Goal: Task Accomplishment & Management: Use online tool/utility

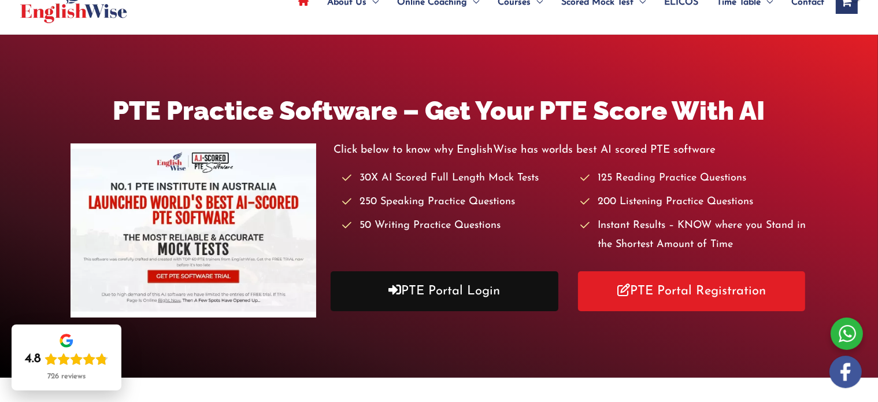
scroll to position [83, 0]
click at [423, 284] on link "PTE Portal Login" at bounding box center [445, 291] width 228 height 40
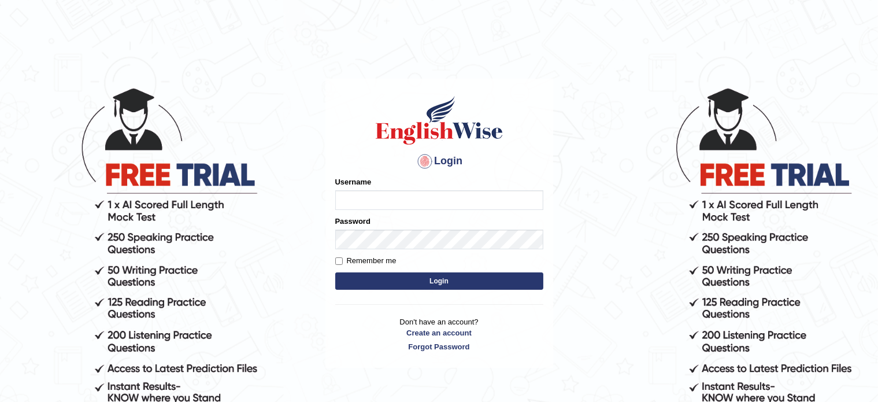
scroll to position [2, 0]
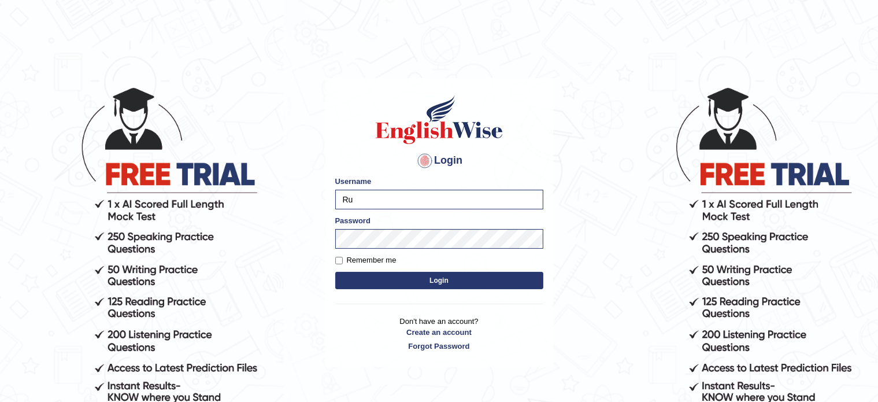
type input "R"
type input "asp379"
click at [431, 279] on button "Login" at bounding box center [439, 280] width 208 height 17
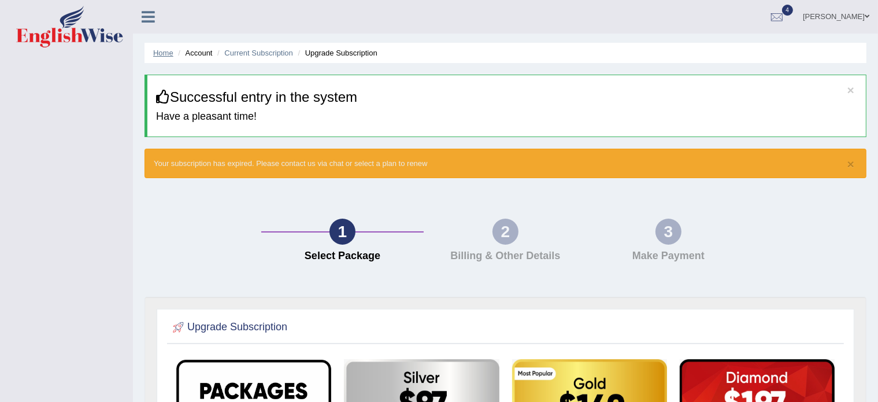
click at [161, 54] on link "Home" at bounding box center [163, 53] width 20 height 9
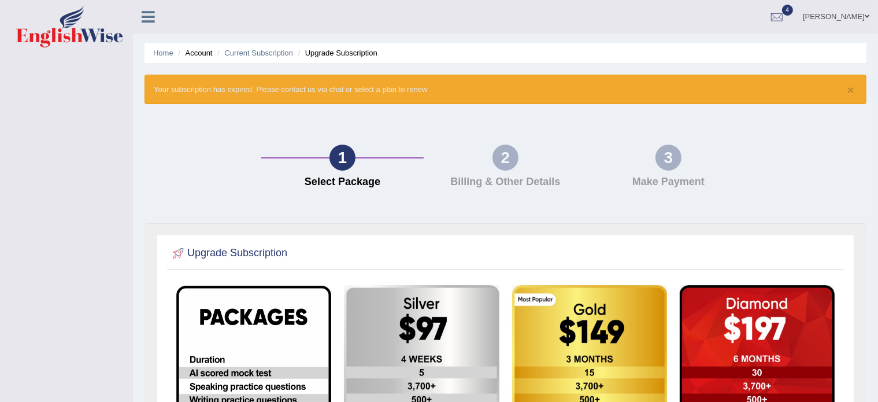
click at [161, 54] on link "Home" at bounding box center [163, 53] width 20 height 9
click at [846, 19] on link "Asha Patel" at bounding box center [836, 15] width 84 height 30
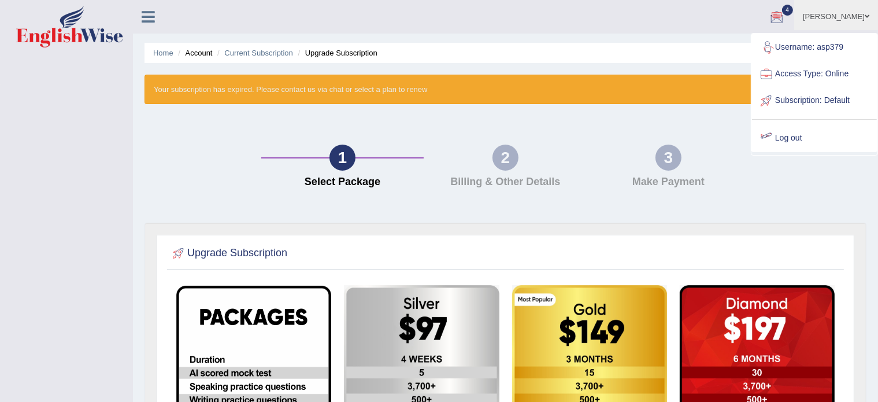
click at [785, 135] on link "Log out" at bounding box center [814, 138] width 125 height 27
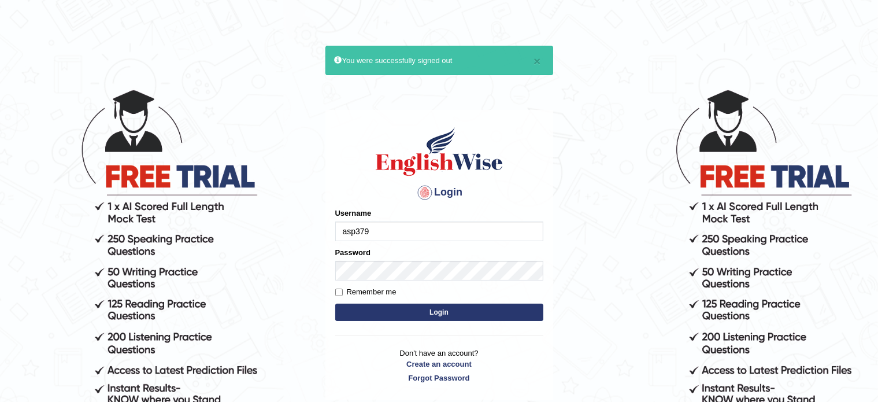
click at [444, 232] on input "asp379" at bounding box center [439, 231] width 208 height 20
type input "Krishna1172"
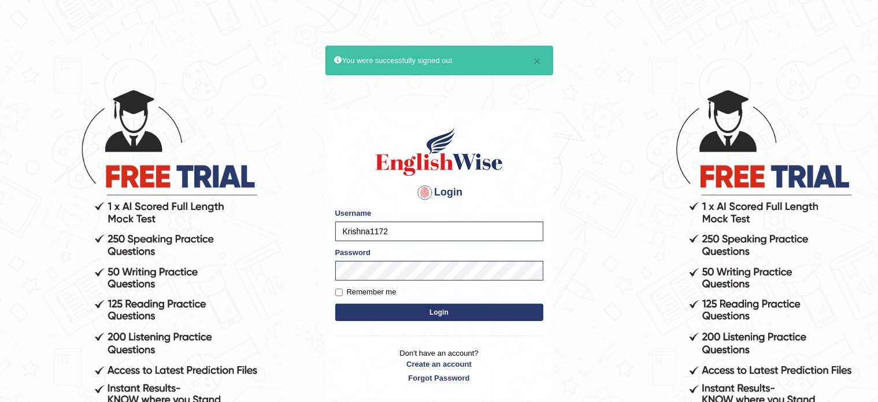
click at [420, 307] on button "Login" at bounding box center [439, 312] width 208 height 17
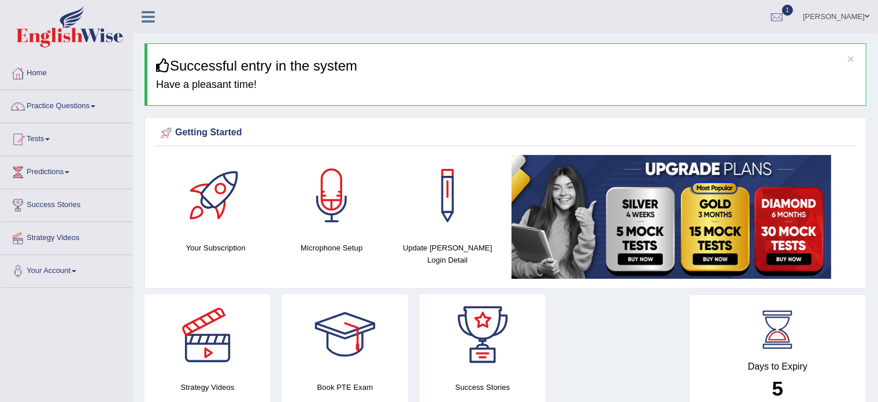
click at [39, 134] on link "Tests" at bounding box center [67, 137] width 132 height 29
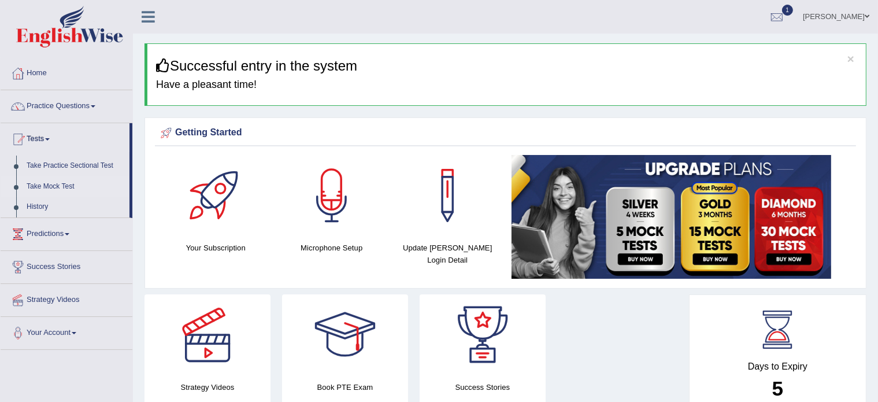
click at [38, 184] on link "Take Mock Test" at bounding box center [75, 186] width 108 height 21
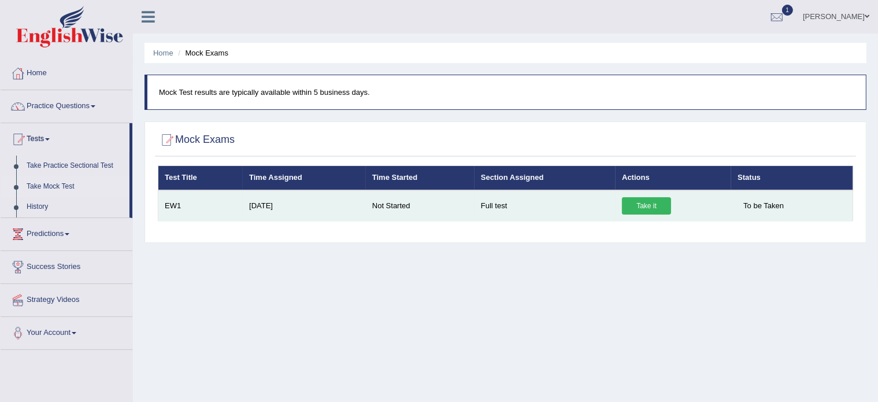
click at [659, 206] on link "Take it" at bounding box center [646, 205] width 49 height 17
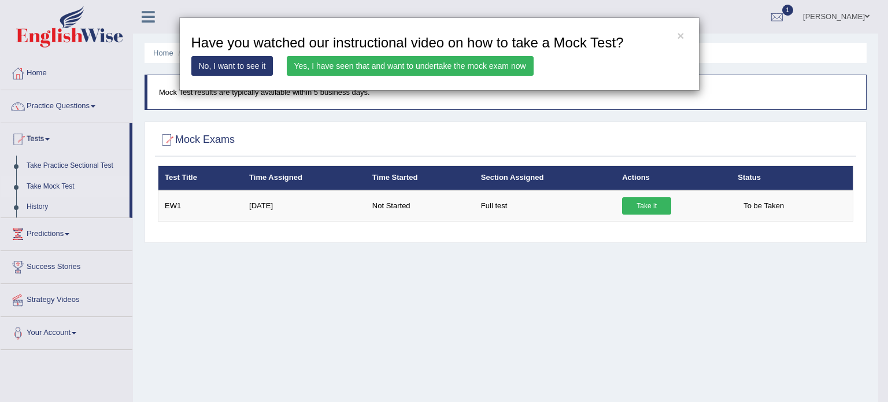
click at [372, 63] on link "Yes, I have seen that and want to undertake the mock exam now" at bounding box center [410, 66] width 247 height 20
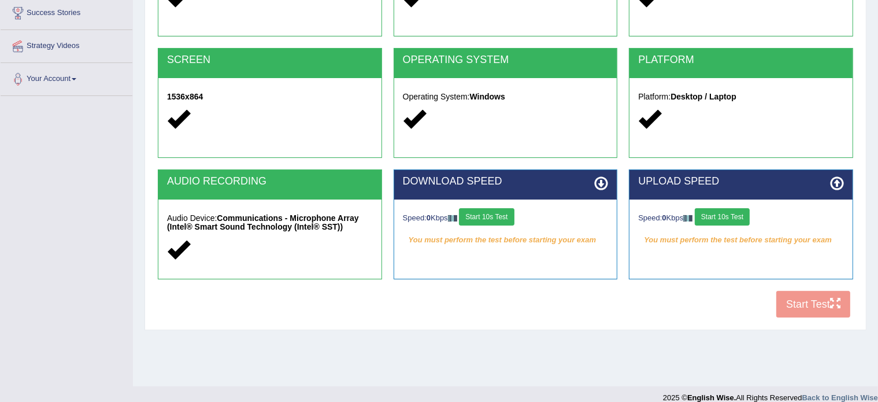
scroll to position [205, 0]
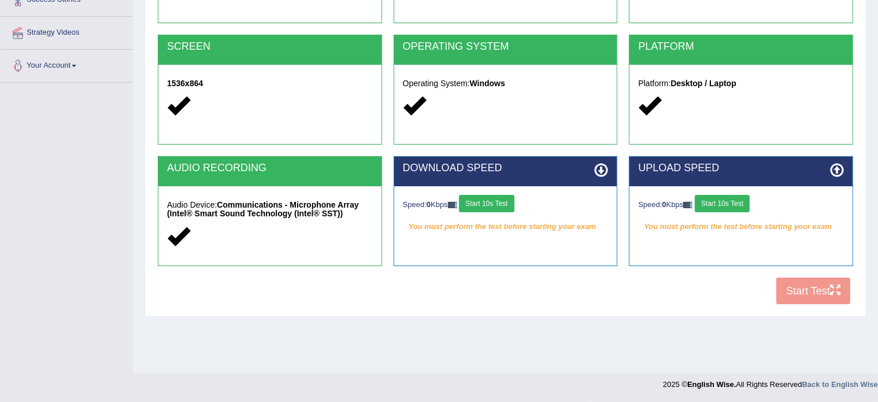
click at [506, 196] on button "Start 10s Test" at bounding box center [486, 203] width 55 height 17
click at [729, 205] on button "Start 10s Test" at bounding box center [722, 203] width 55 height 17
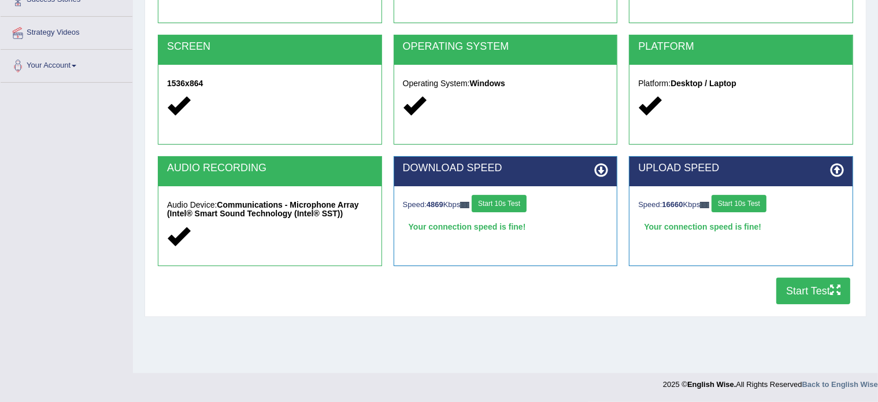
click at [600, 164] on icon at bounding box center [601, 170] width 14 height 14
click at [499, 202] on button "Start 10s Test" at bounding box center [499, 203] width 55 height 17
click at [791, 293] on button "Start Test" at bounding box center [813, 290] width 74 height 27
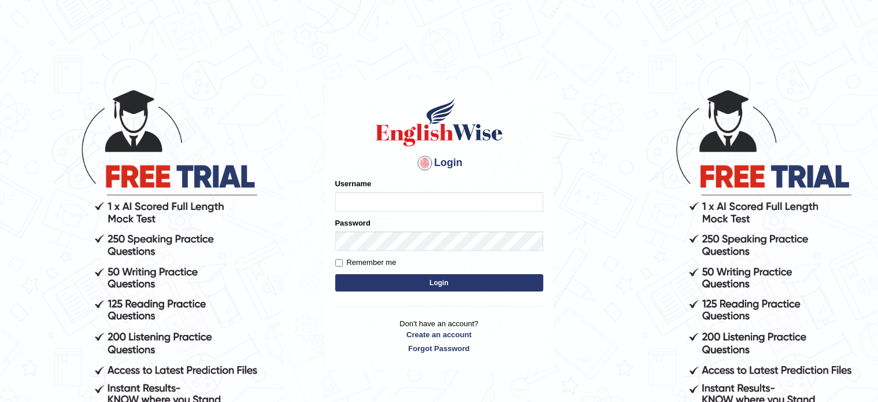
type input "Krishna1172"
click at [400, 279] on button "Login" at bounding box center [439, 282] width 208 height 17
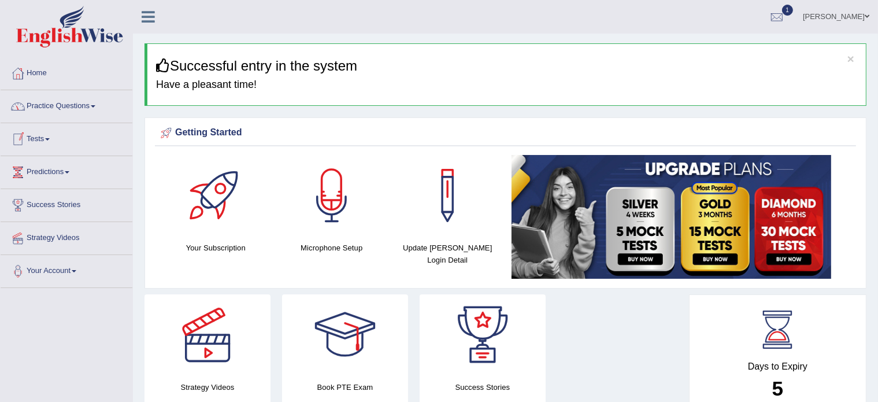
click at [39, 142] on link "Tests" at bounding box center [67, 137] width 132 height 29
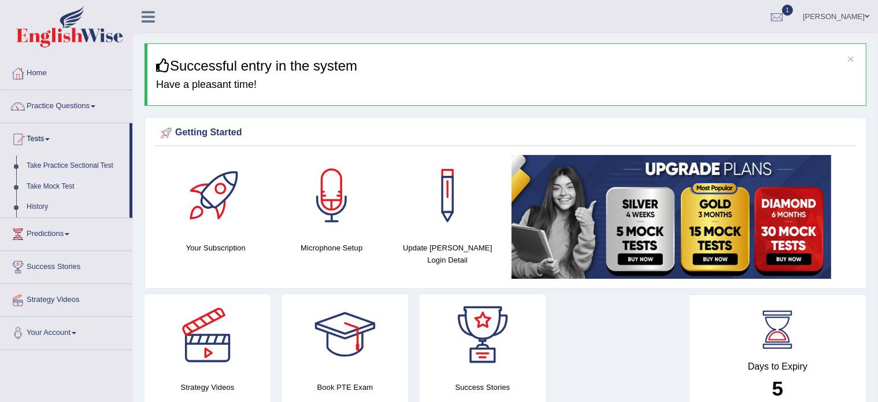
click at [53, 184] on link "Take Mock Test" at bounding box center [75, 186] width 108 height 21
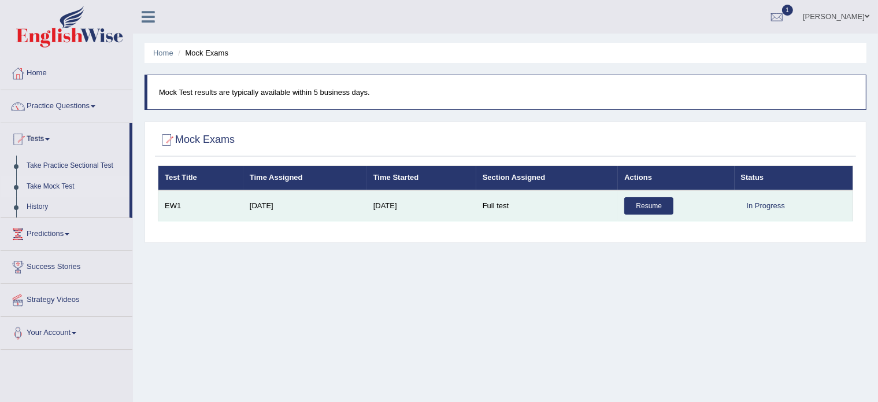
click at [642, 207] on link "Resume" at bounding box center [648, 205] width 49 height 17
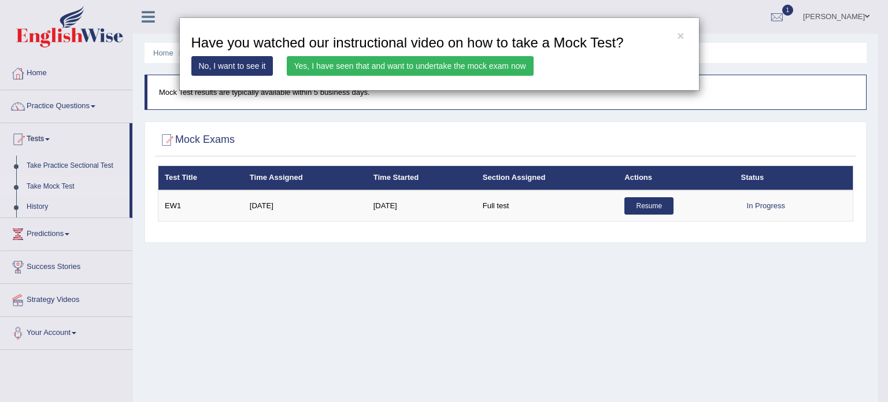
click at [399, 64] on link "Yes, I have seen that and want to undertake the mock exam now" at bounding box center [410, 66] width 247 height 20
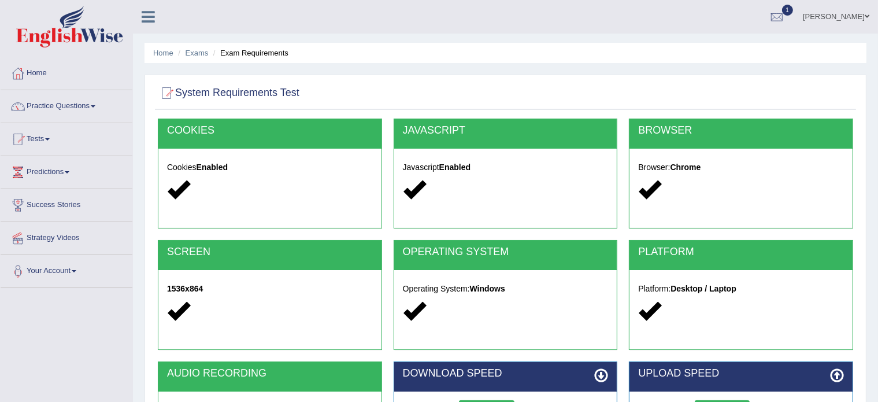
scroll to position [205, 0]
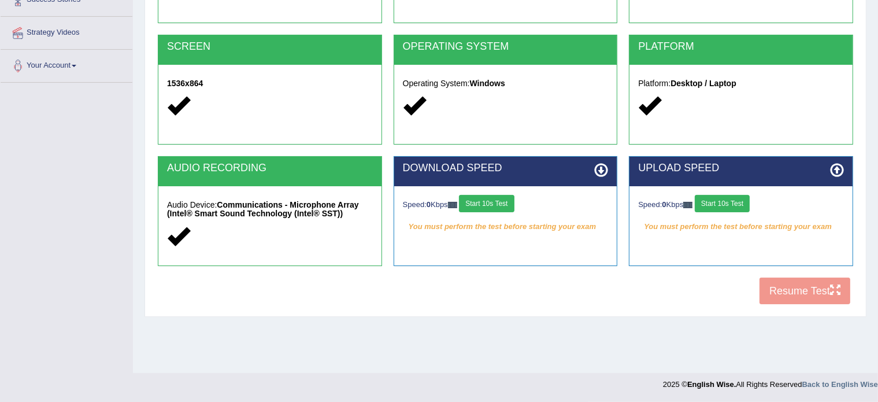
click at [502, 206] on button "Start 10s Test" at bounding box center [486, 203] width 55 height 17
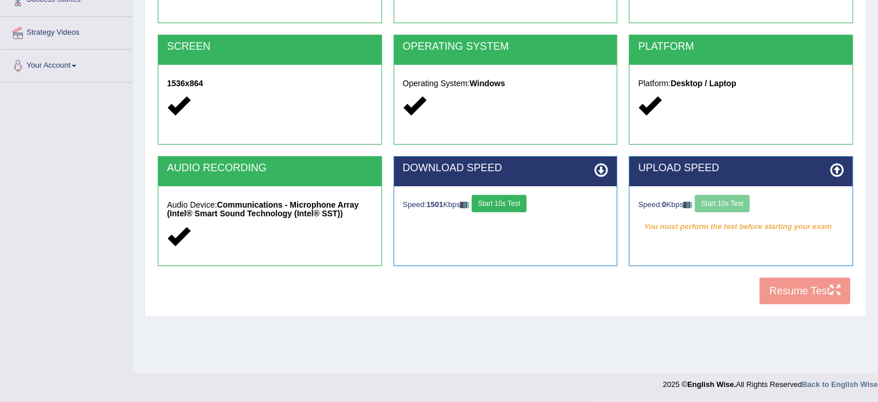
click at [721, 202] on div "Speed: 0 Kbps Start 10s Test" at bounding box center [741, 205] width 206 height 20
click at [718, 204] on button "Start 10s Test" at bounding box center [722, 203] width 55 height 17
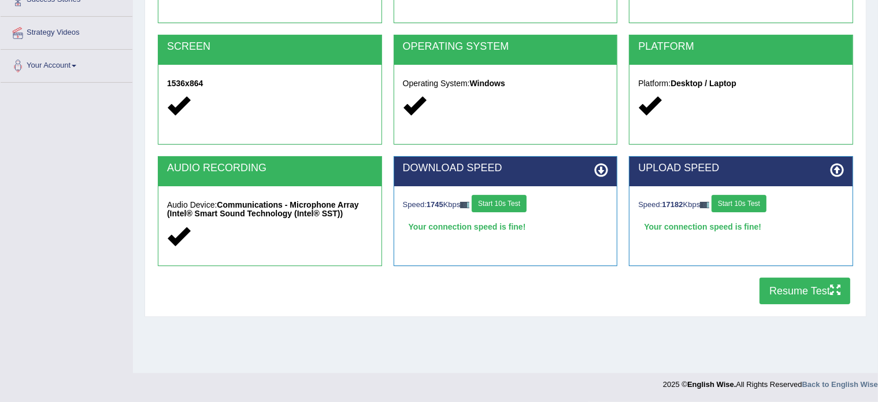
click at [798, 284] on button "Resume Test" at bounding box center [805, 290] width 91 height 27
